Goal: Answer question/provide support: Ask a question

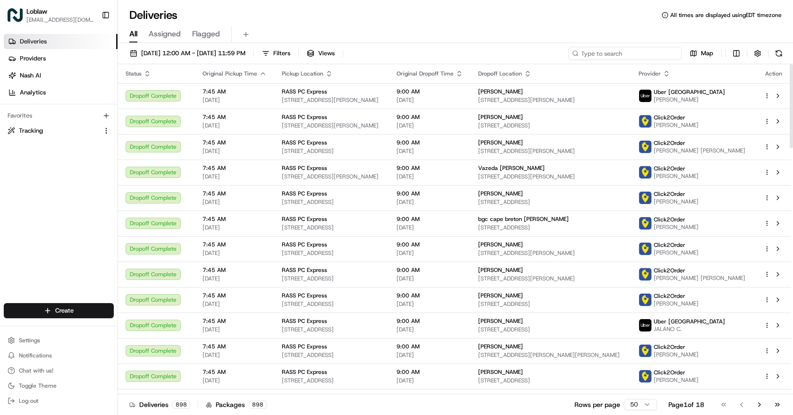
click at [655, 56] on input at bounding box center [624, 53] width 113 height 13
paste input "531900012820764"
type input "531900012820764"
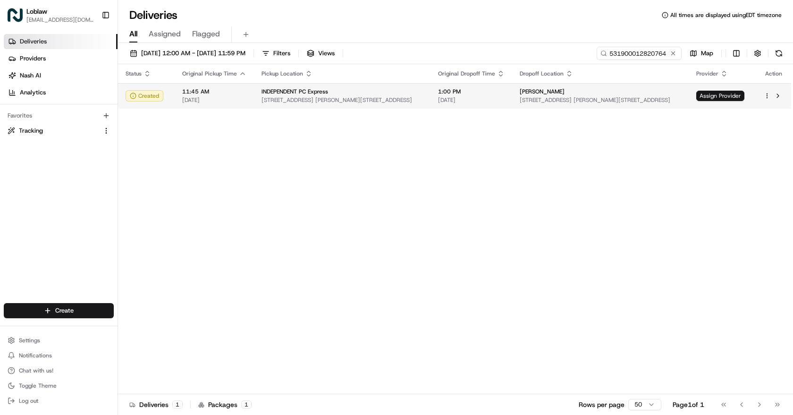
click at [519, 97] on span "49 Pointe Des Chenes Crescent, Sault Ste. Marie, ON P6A 5K6, Canada" at bounding box center [599, 100] width 161 height 8
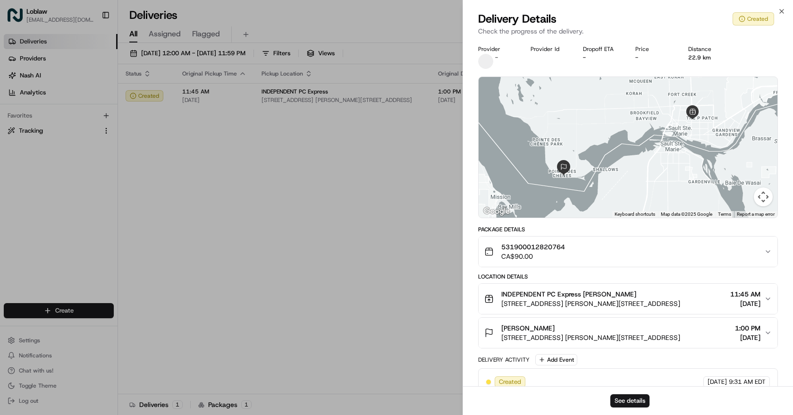
scroll to position [38, 0]
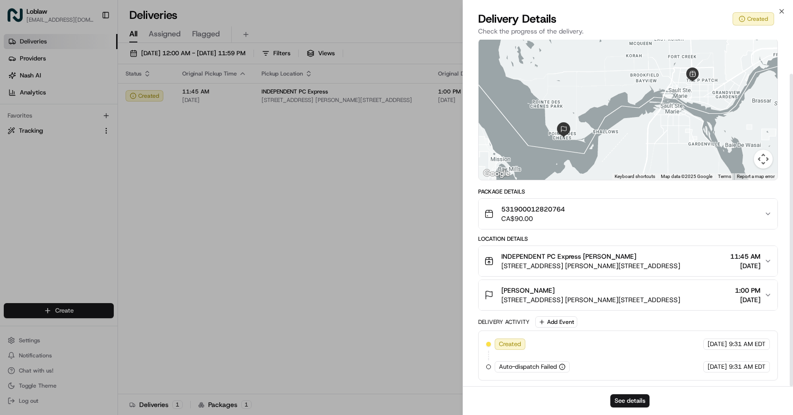
drag, startPoint x: 640, startPoint y: 337, endPoint x: 640, endPoint y: 359, distance: 22.2
click at [778, 13] on icon "button" at bounding box center [781, 12] width 8 height 8
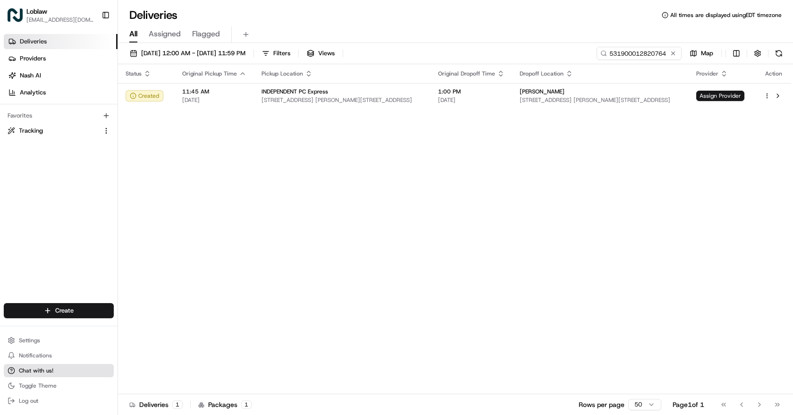
click at [29, 371] on span "Chat with us!" at bounding box center [36, 371] width 34 height 8
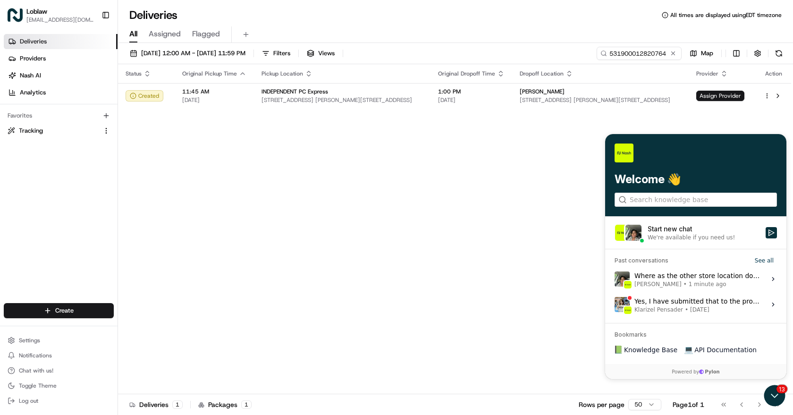
click at [676, 238] on div "We're available if you need us!" at bounding box center [690, 238] width 87 height 8
click at [765, 238] on button "Start new chat We're available if you need us!" at bounding box center [770, 232] width 11 height 11
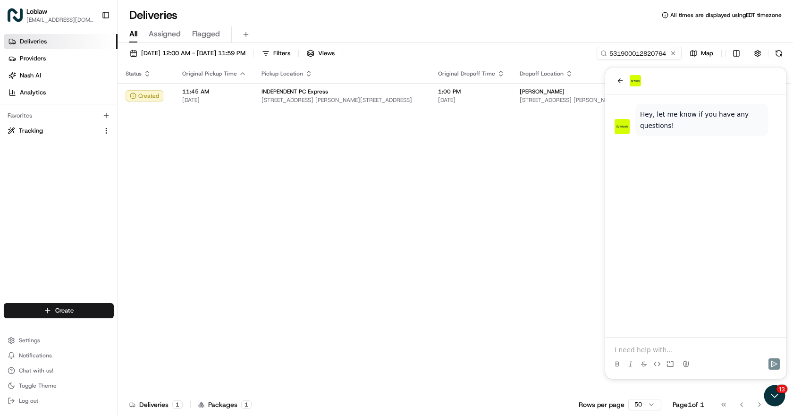
click at [637, 343] on div at bounding box center [696, 355] width 174 height 36
click at [655, 346] on p at bounding box center [695, 349] width 162 height 9
click at [645, 346] on p at bounding box center [695, 349] width 162 height 9
click at [774, 361] on icon "Send" at bounding box center [774, 364] width 8 height 8
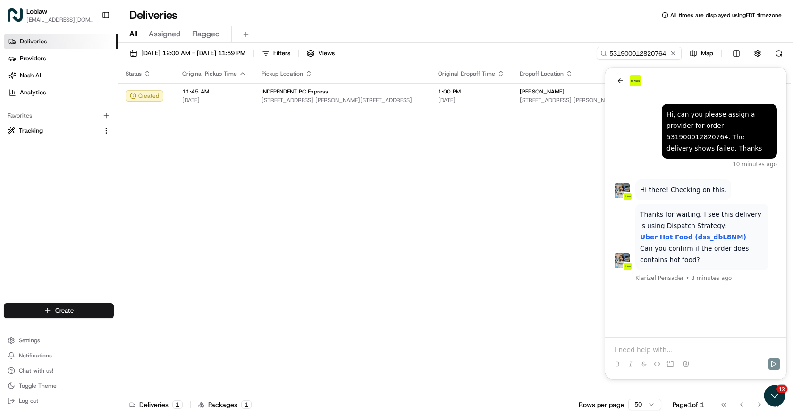
click at [643, 342] on div at bounding box center [696, 355] width 174 height 36
click at [643, 349] on p at bounding box center [695, 349] width 162 height 9
click at [646, 301] on div "no hot food just now" at bounding box center [695, 309] width 162 height 30
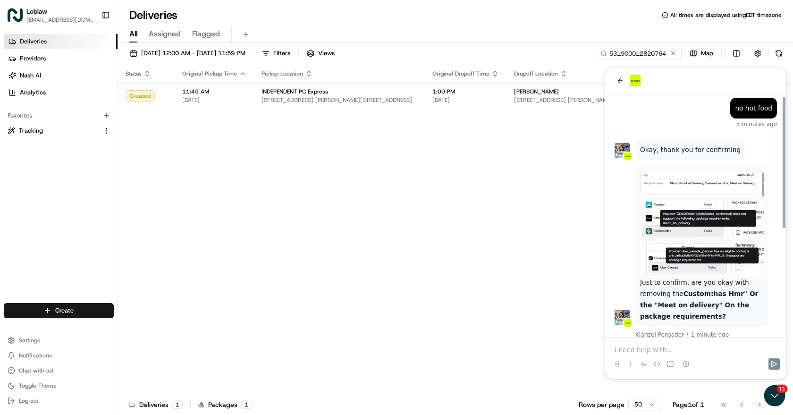
scroll to position [198, 0]
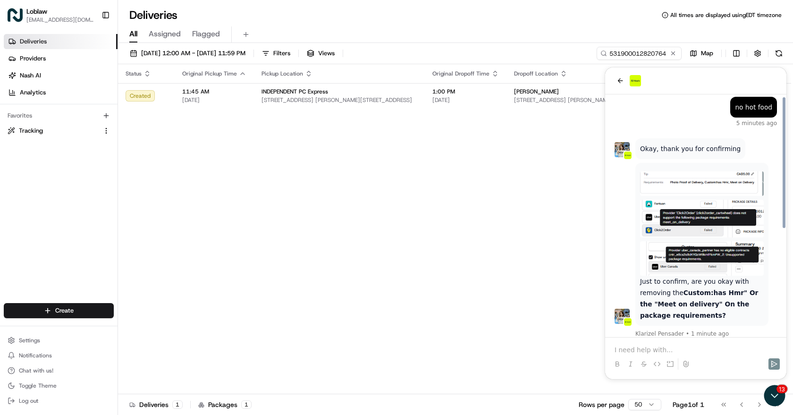
drag, startPoint x: 712, startPoint y: 221, endPoint x: 710, endPoint y: 248, distance: 26.5
click at [644, 346] on p at bounding box center [695, 349] width 162 height 9
click at [641, 345] on p at bounding box center [695, 349] width 162 height 9
click at [425, 93] on td "1:00 PM Aug 20 2025" at bounding box center [466, 95] width 82 height 25
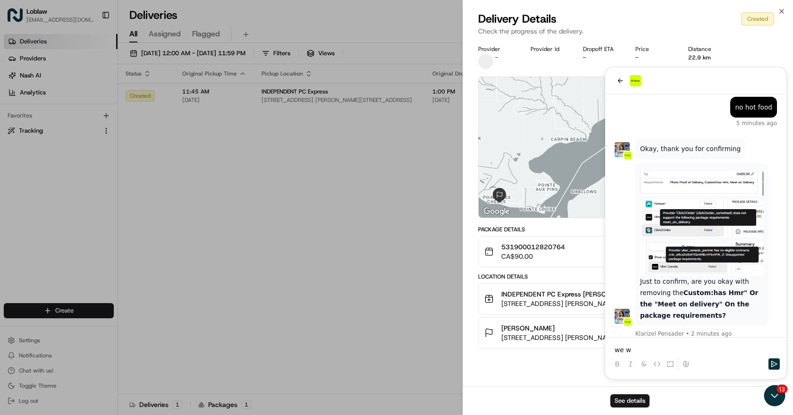
drag, startPoint x: 542, startPoint y: 302, endPoint x: 542, endPoint y: 321, distance: 18.4
click at [628, 395] on button "See details" at bounding box center [629, 400] width 39 height 13
click at [642, 348] on div "Provider - Provider Id Dropoff ETA - Price - Distance 22.9 km ← Move left → Mov…" at bounding box center [628, 213] width 330 height 346
drag, startPoint x: 639, startPoint y: 348, endPoint x: 592, endPoint y: 349, distance: 47.7
click at [591, 349] on div "Provider - Provider Id Dropoff ETA - Price - Distance 22.9 km ← Move left → Mov…" at bounding box center [628, 213] width 330 height 346
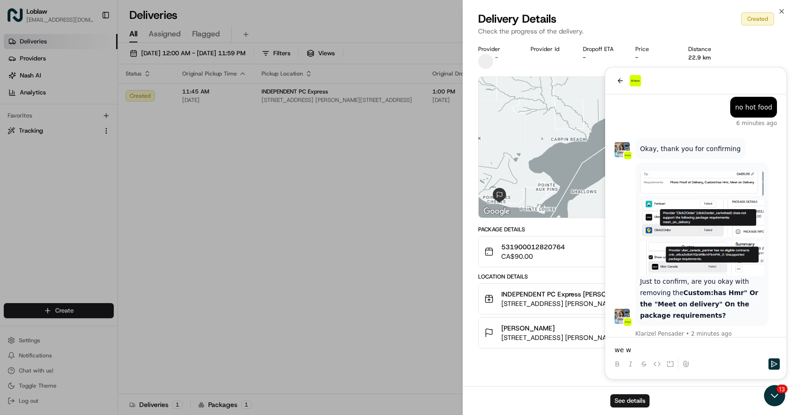
click at [632, 351] on div "Provider - Provider Id Dropoff ETA - Price - Distance 22.9 km ← Move left → Mov…" at bounding box center [628, 213] width 330 height 346
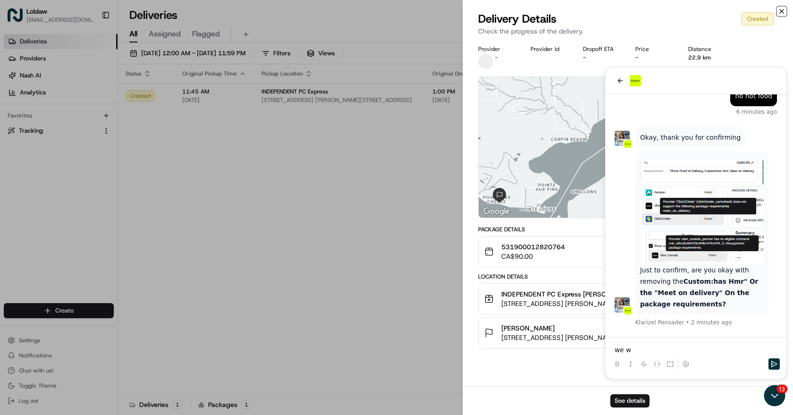
click at [782, 10] on icon "button" at bounding box center [781, 12] width 8 height 8
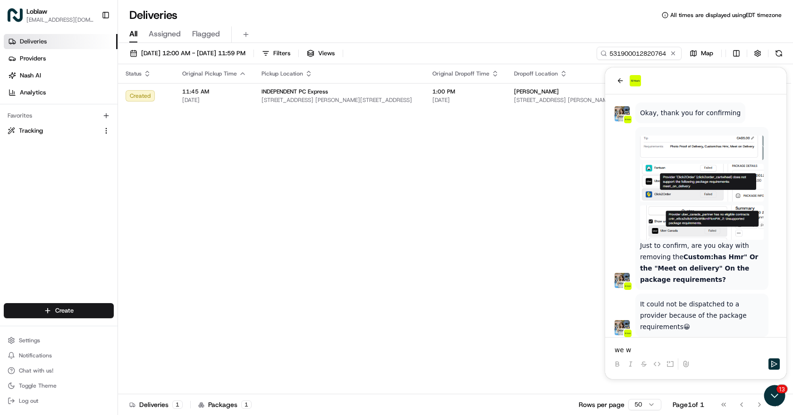
drag, startPoint x: 706, startPoint y: 285, endPoint x: 706, endPoint y: 294, distance: 9.4
click at [648, 346] on p "we w" at bounding box center [695, 349] width 162 height 9
drag, startPoint x: 637, startPoint y: 350, endPoint x: 596, endPoint y: 350, distance: 41.0
click at [605, 350] on html "It could not be dispatched to a provider because of the package requirements 😀 …" at bounding box center [695, 222] width 181 height 311
click at [774, 364] on icon "Send" at bounding box center [774, 364] width 8 height 8
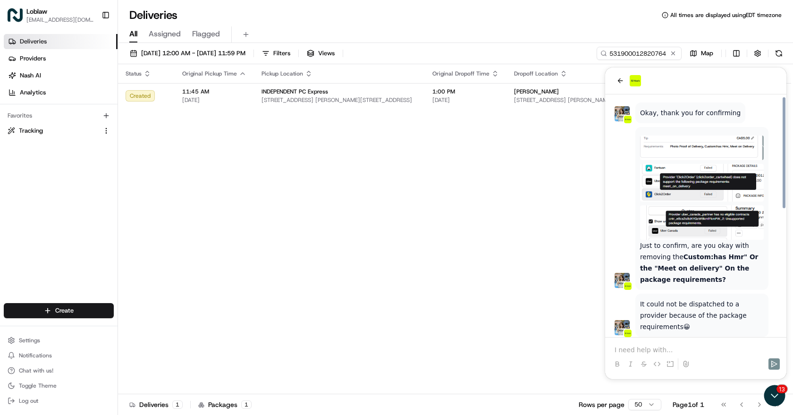
scroll to position [275, 0]
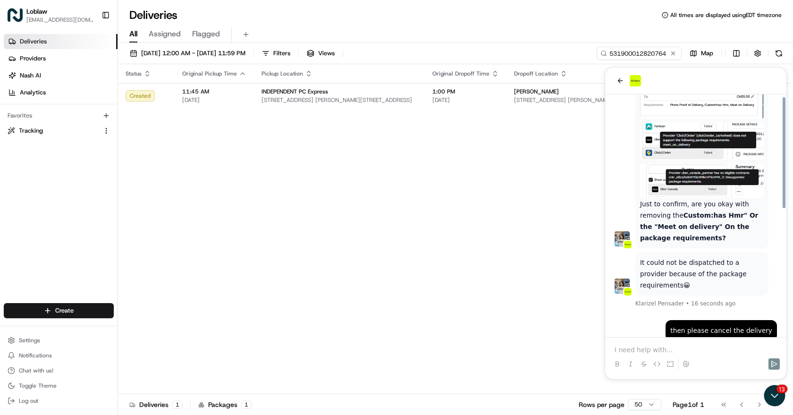
drag, startPoint x: 635, startPoint y: 309, endPoint x: 627, endPoint y: 314, distance: 9.6
click at [634, 320] on div "then please cancel the delivery just now" at bounding box center [695, 335] width 162 height 30
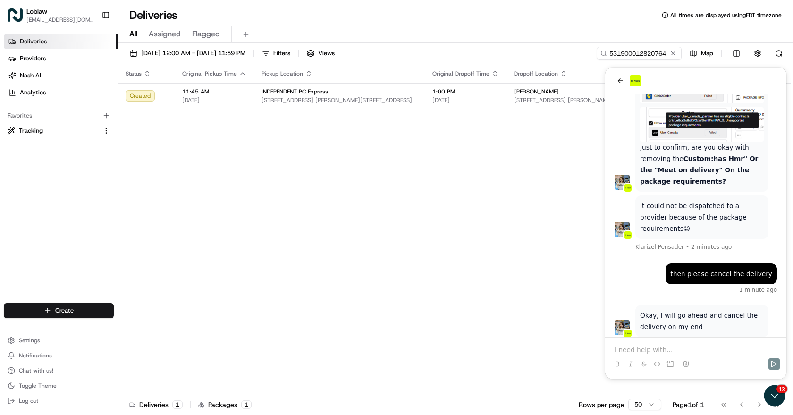
click at [651, 345] on p at bounding box center [695, 349] width 162 height 9
click at [773, 360] on icon "Send" at bounding box center [774, 364] width 8 height 8
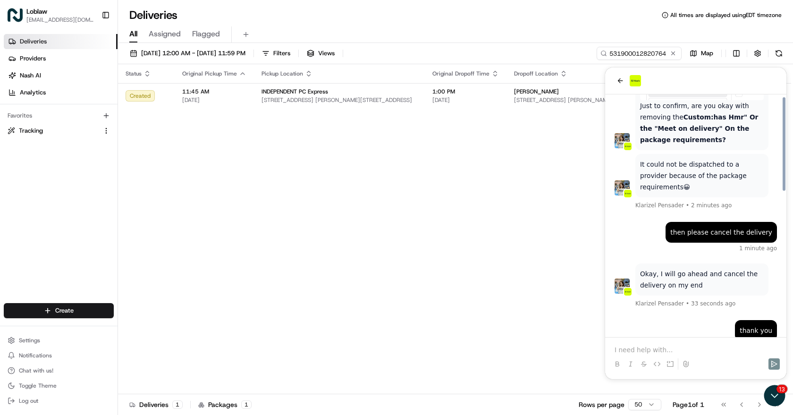
click at [698, 320] on div "thank you just now" at bounding box center [695, 335] width 162 height 30
click at [621, 78] on icon "back" at bounding box center [620, 81] width 8 height 8
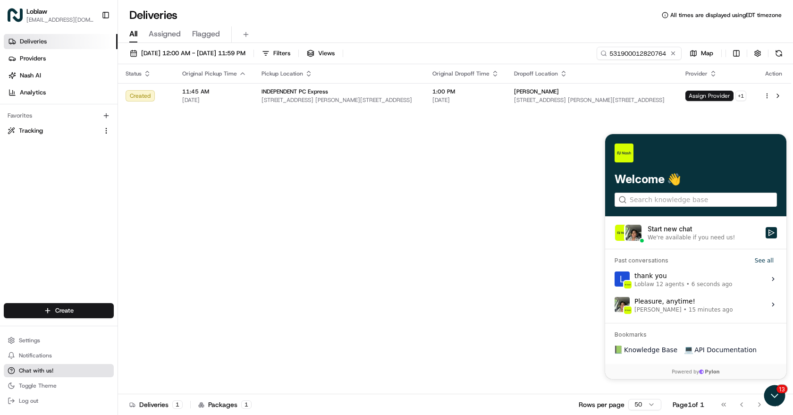
click at [33, 369] on span "Chat with us!" at bounding box center [36, 371] width 34 height 8
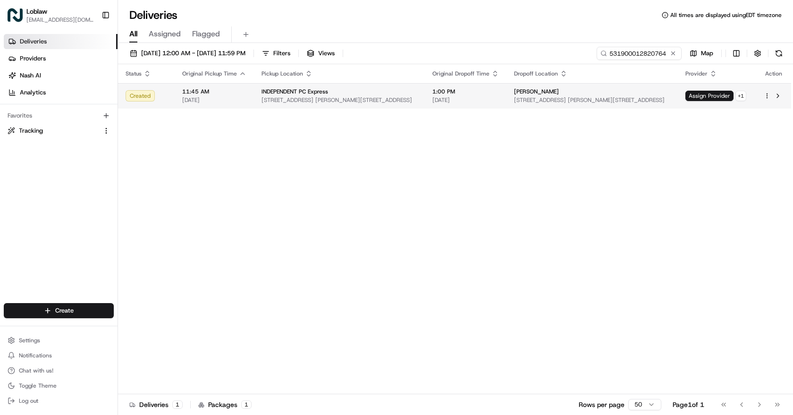
click at [432, 98] on span "Aug 20 2025" at bounding box center [465, 100] width 67 height 8
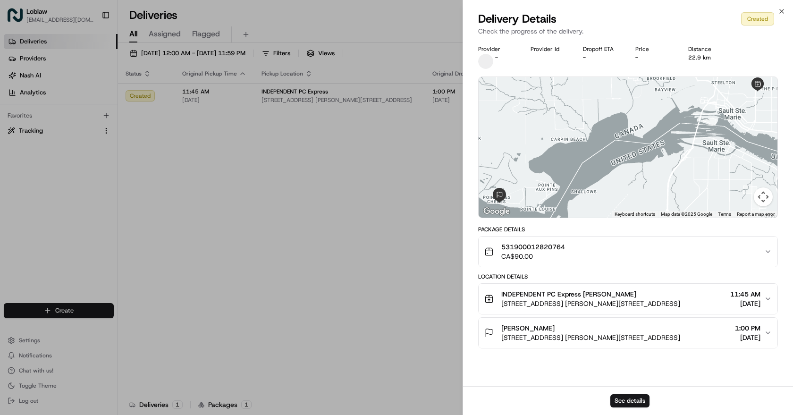
drag, startPoint x: 620, startPoint y: 352, endPoint x: 620, endPoint y: 359, distance: 7.5
click at [630, 401] on button "See details" at bounding box center [629, 400] width 39 height 13
click at [783, 11] on icon "button" at bounding box center [781, 12] width 8 height 8
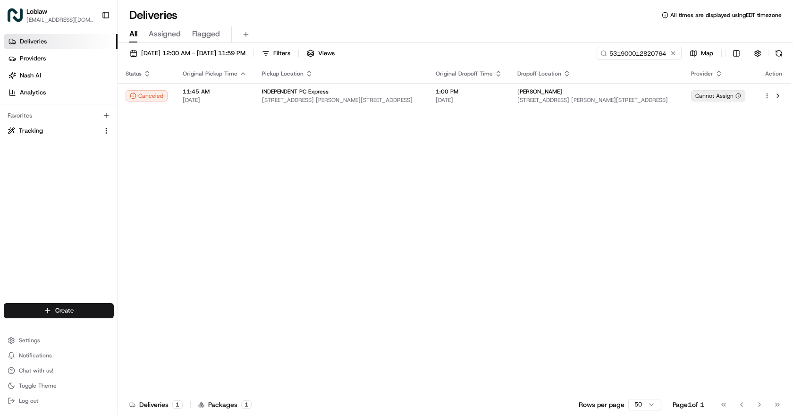
click at [590, 173] on div "Status Original Pickup Time Pickup Location Original Dropoff Time Dropoff Locat…" at bounding box center [454, 229] width 673 height 330
